Goal: Answer question/provide support: Share knowledge or assist other users

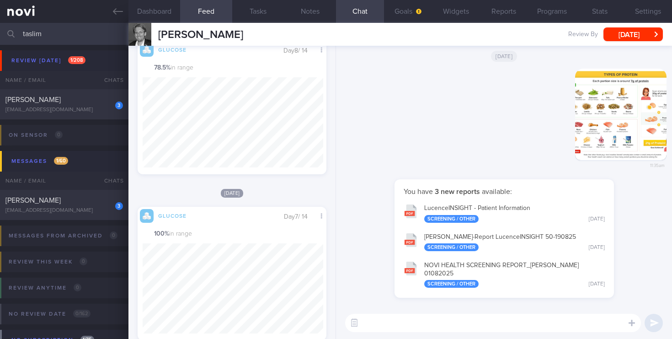
click at [0, 30] on input "taslim" at bounding box center [336, 34] width 672 height 22
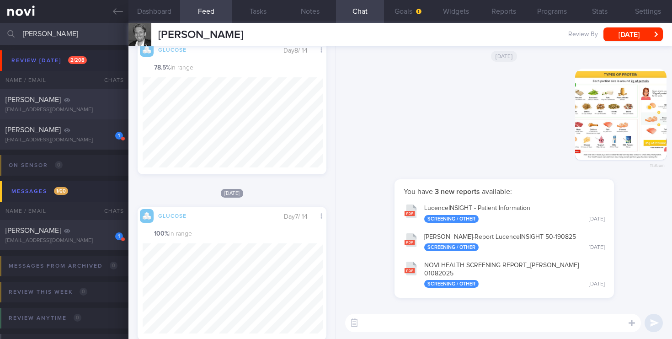
type input "[PERSON_NAME]"
click at [97, 106] on div "[PERSON_NAME] [EMAIL_ADDRESS][DOMAIN_NAME]" at bounding box center [64, 104] width 128 height 18
select select "7"
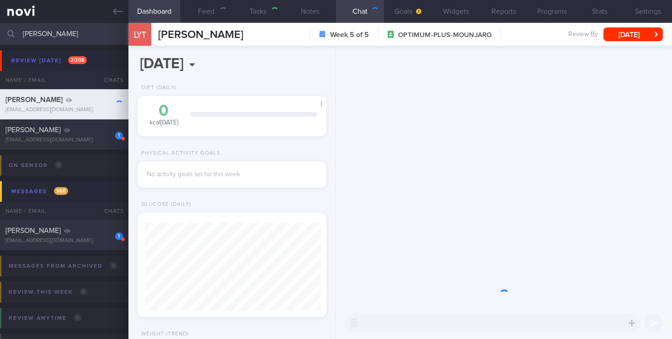
scroll to position [86, 172]
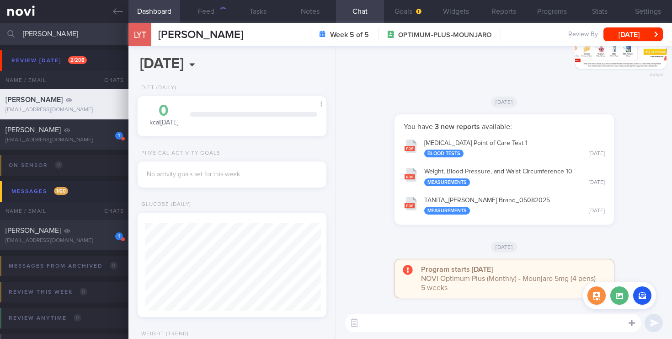
click at [630, 321] on icon at bounding box center [632, 323] width 6 height 8
click at [642, 295] on button "button" at bounding box center [642, 295] width 18 height 18
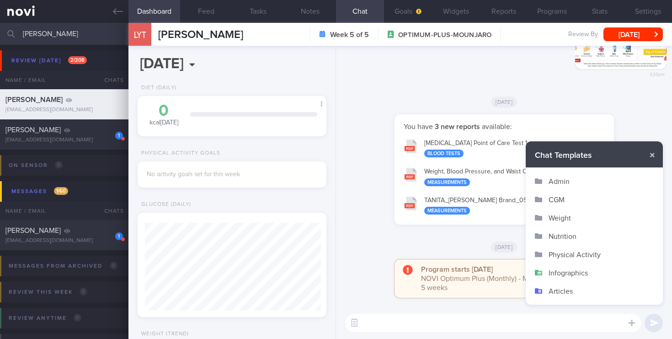
click at [557, 230] on button "Nutrition" at bounding box center [594, 236] width 137 height 18
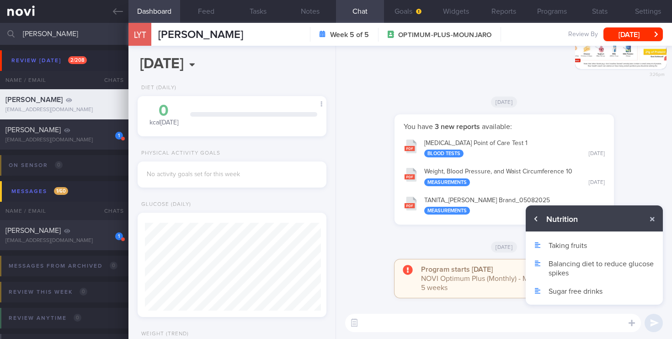
click at [537, 218] on button "button" at bounding box center [536, 219] width 16 height 16
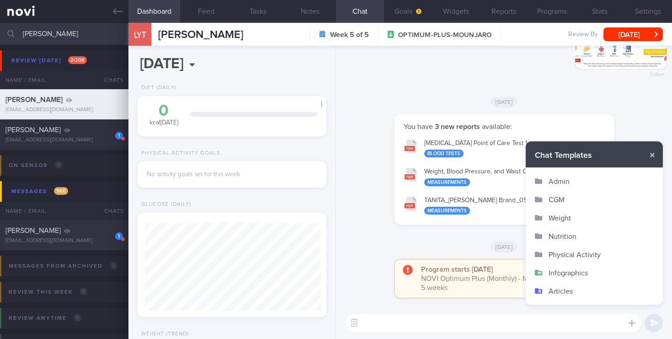
click at [564, 275] on button "Infographics" at bounding box center [594, 272] width 137 height 18
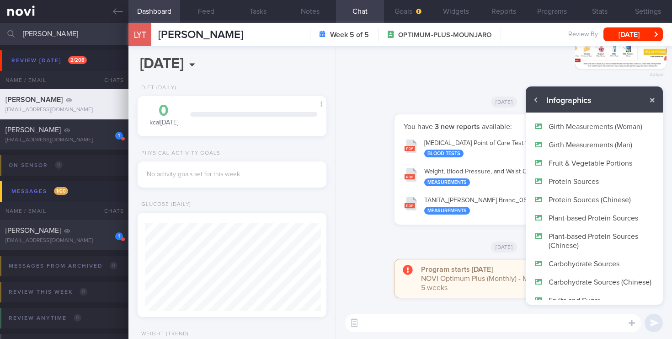
click at [576, 181] on button "Protein Sources" at bounding box center [594, 181] width 137 height 18
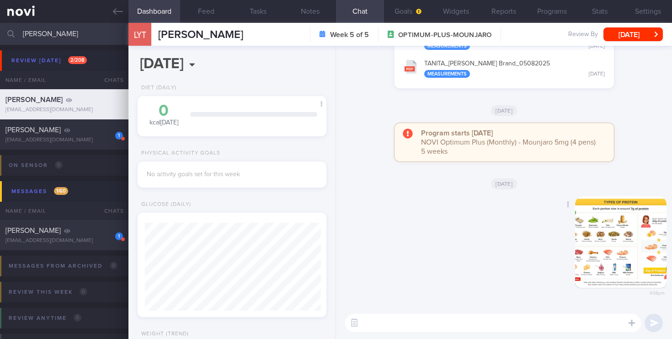
click at [625, 245] on button "button" at bounding box center [620, 241] width 91 height 91
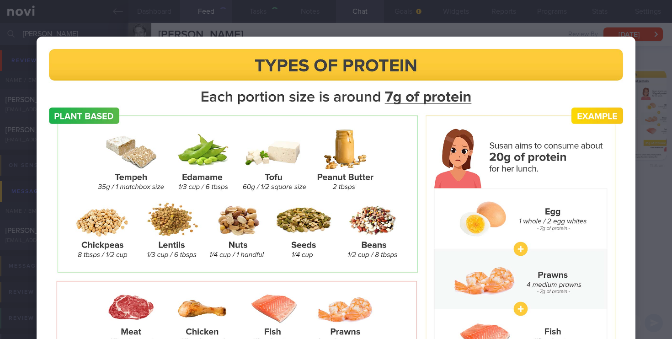
select select "8"
